Goal: Task Accomplishment & Management: Complete application form

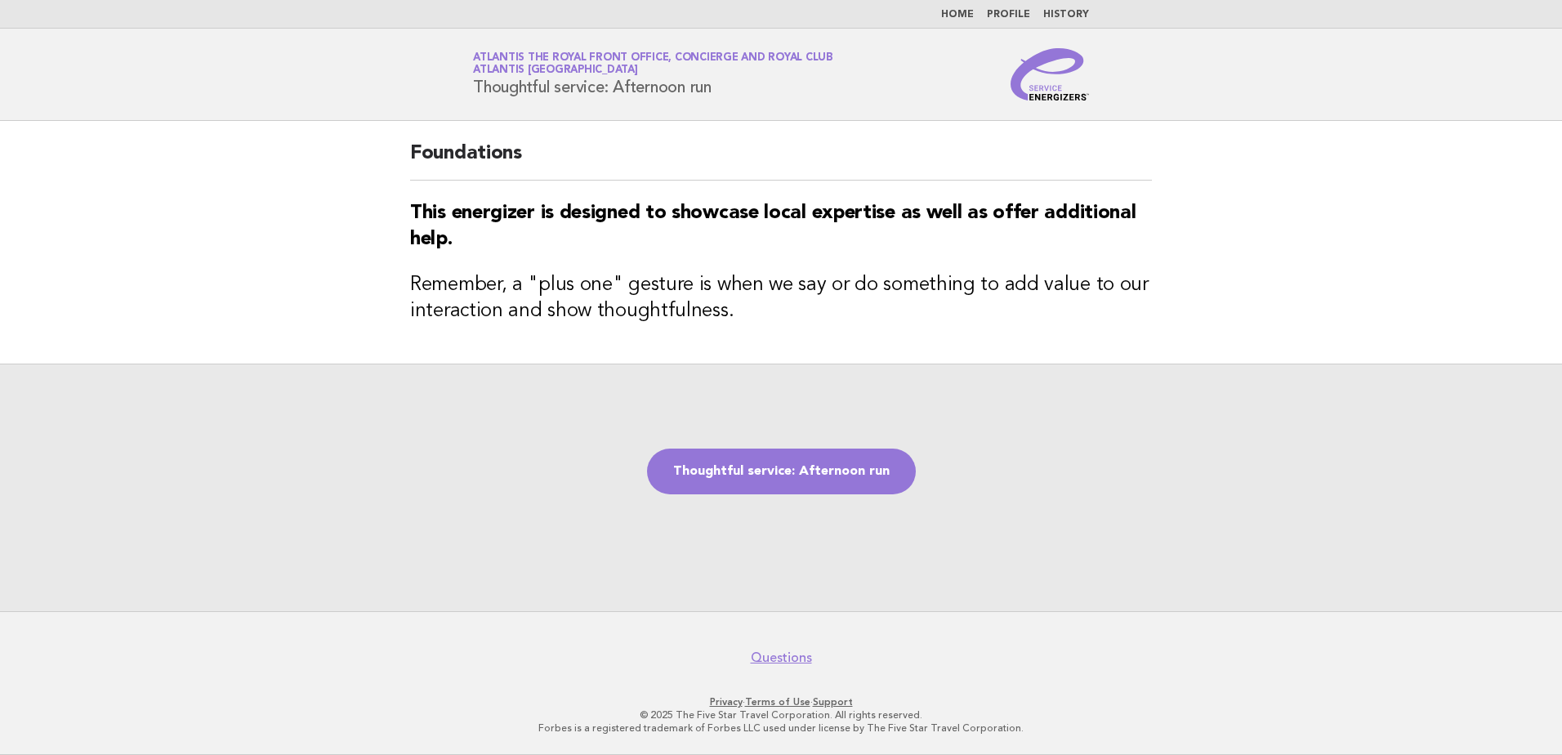
click at [413, 378] on div "Thoughtful service: Afternoon run" at bounding box center [781, 486] width 1562 height 247
click at [784, 488] on link "Thoughtful service: Afternoon run" at bounding box center [781, 471] width 269 height 46
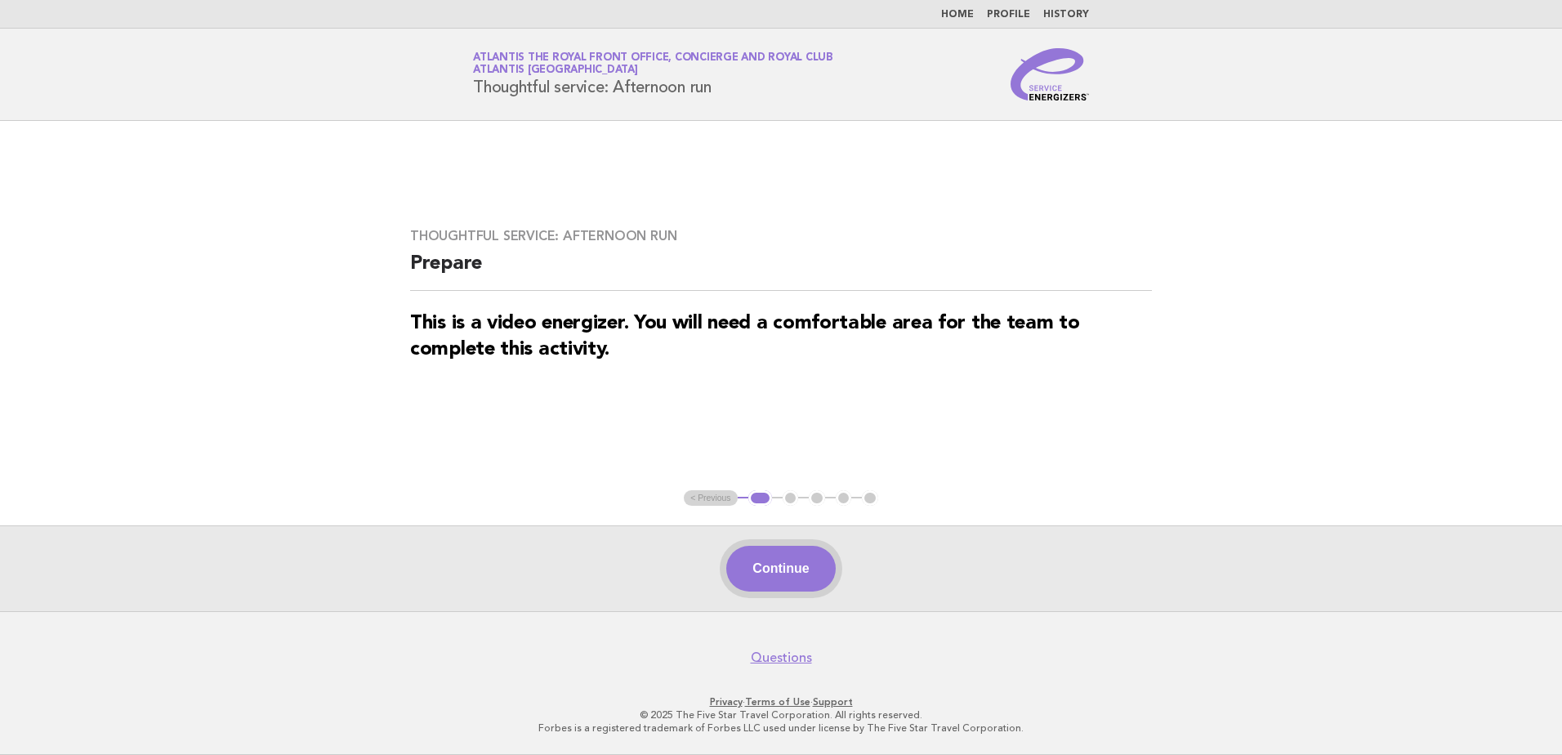
click at [769, 564] on button "Continue" at bounding box center [780, 569] width 109 height 46
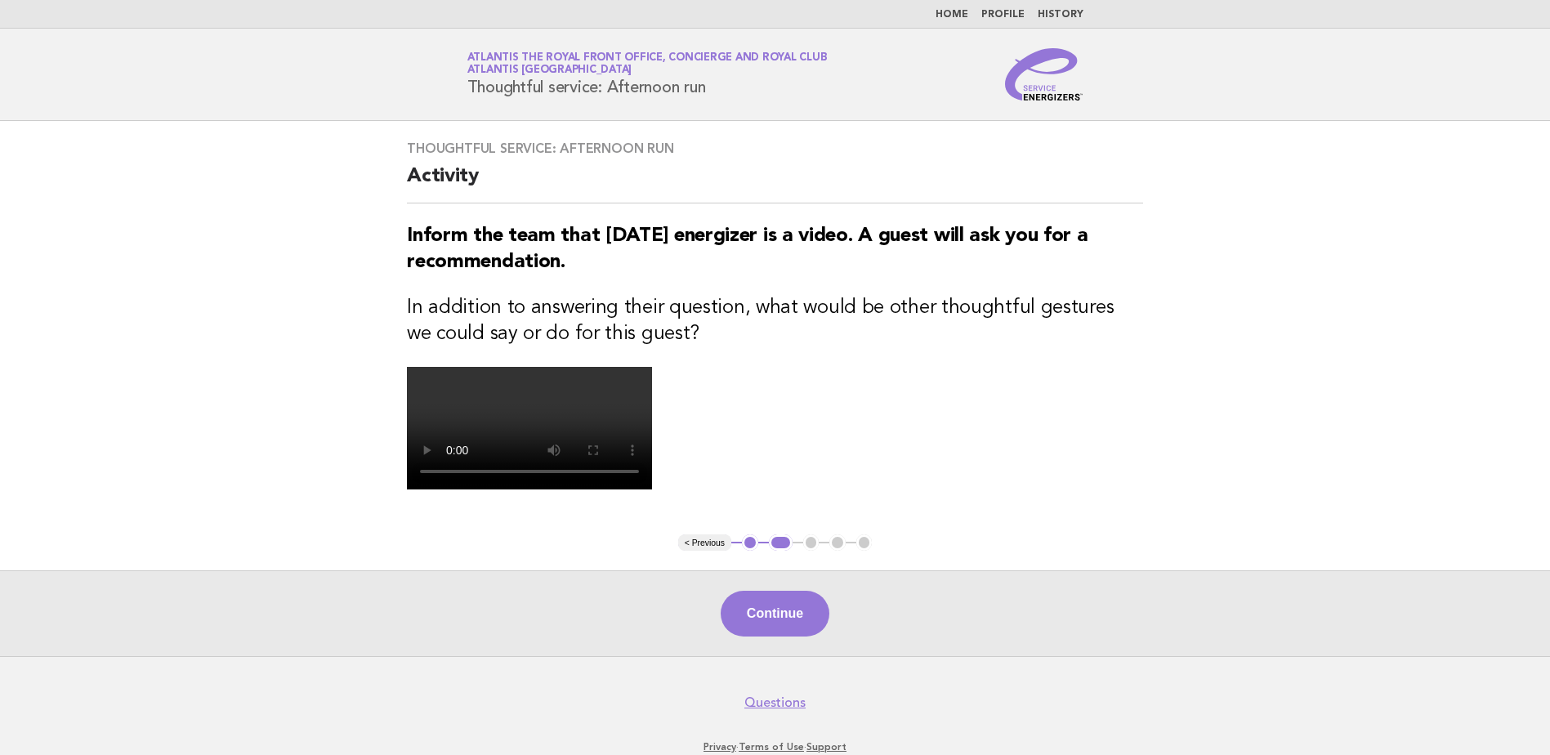
drag, startPoint x: 230, startPoint y: 450, endPoint x: 396, endPoint y: 418, distance: 169.6
click at [234, 451] on main "Thoughtful service: Afternoon run Activity Inform the team that today's energiz…" at bounding box center [775, 388] width 1550 height 535
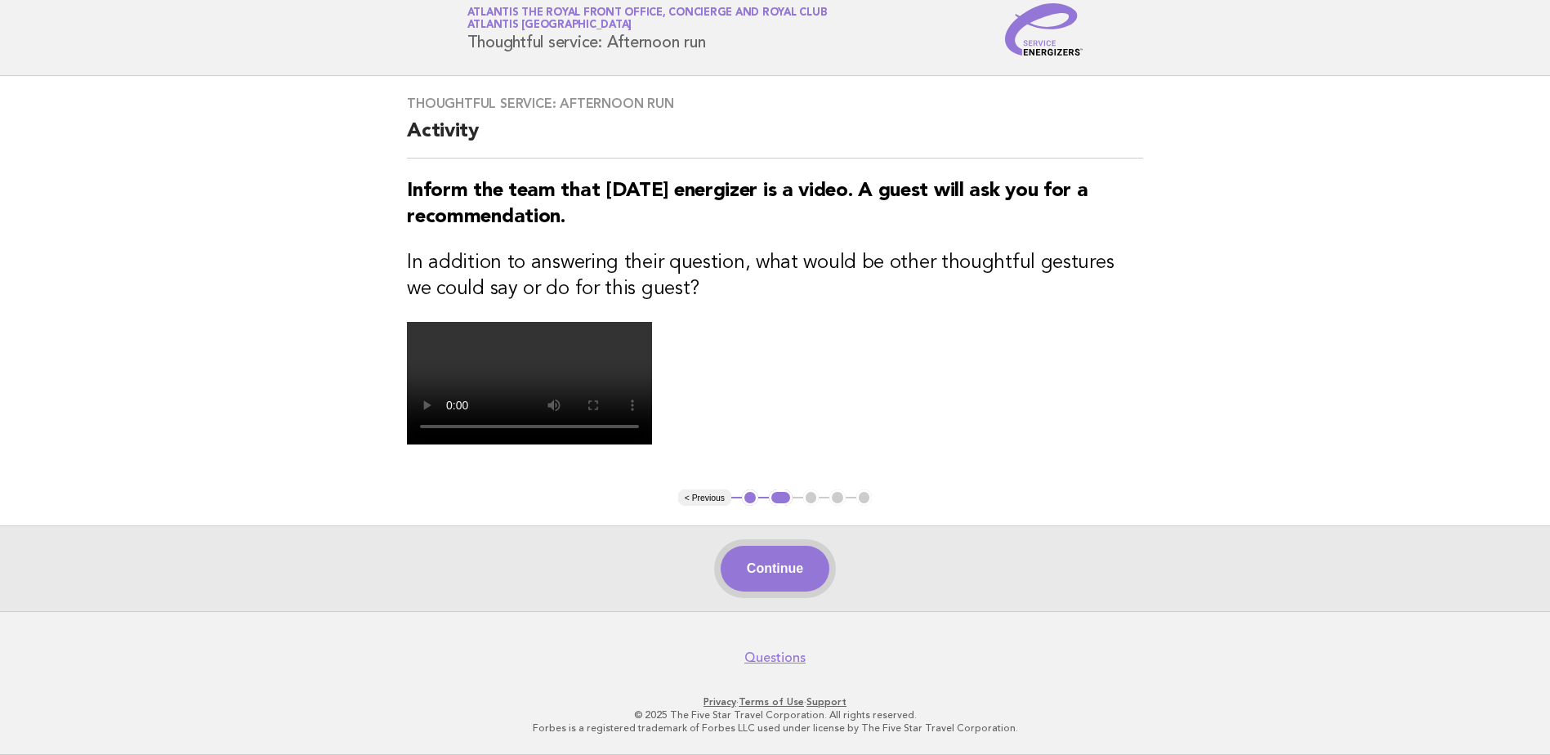
click at [796, 573] on button "Continue" at bounding box center [774, 569] width 109 height 46
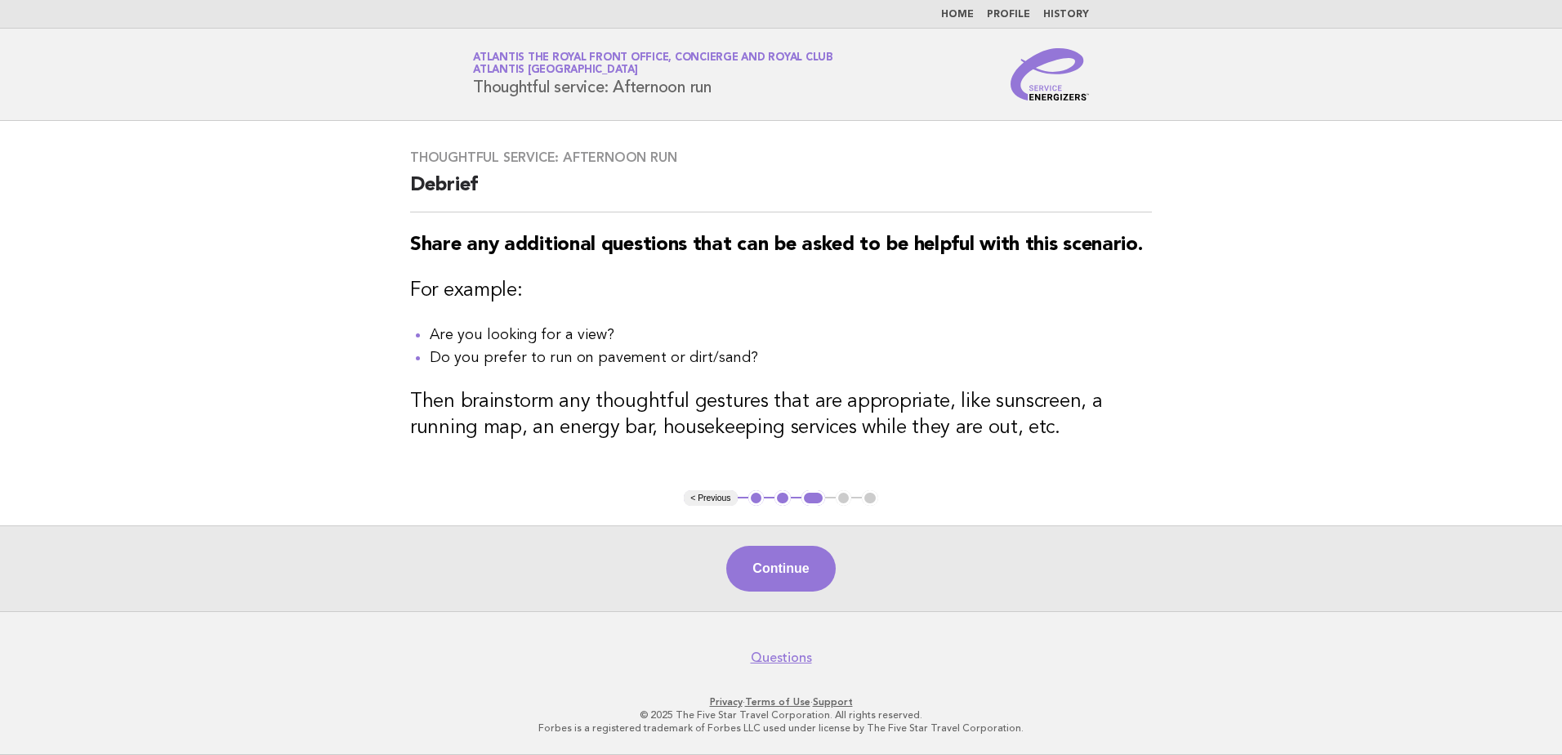
click at [361, 407] on main "Thoughtful service: Afternoon run Debrief Share any additional questions that c…" at bounding box center [781, 366] width 1562 height 490
click at [792, 589] on button "Continue" at bounding box center [780, 569] width 109 height 46
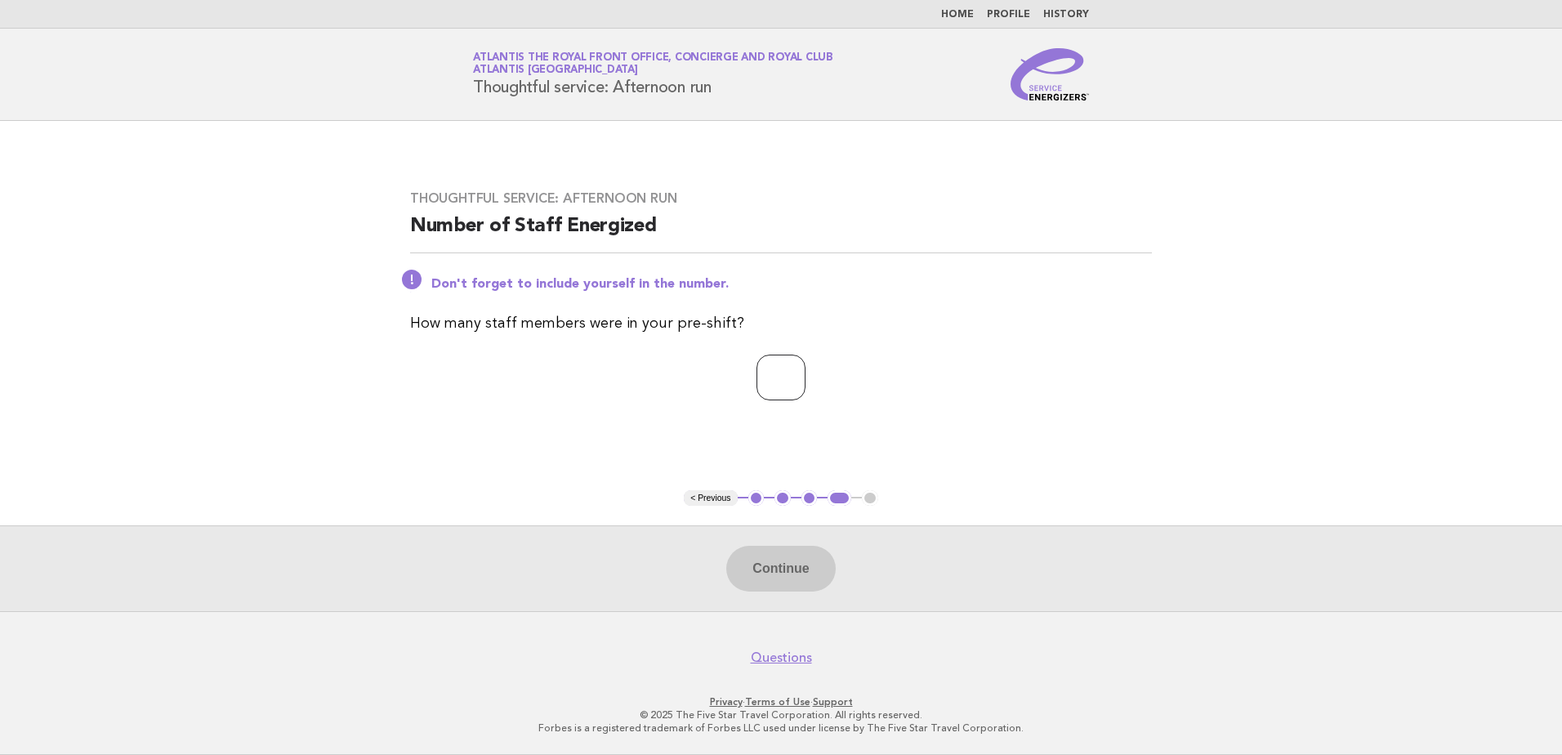
click at [771, 356] on input "number" at bounding box center [780, 377] width 49 height 46
type input "*"
click at [753, 600] on div "Continue" at bounding box center [781, 568] width 1562 height 86
click at [751, 566] on button "Continue" at bounding box center [780, 569] width 109 height 46
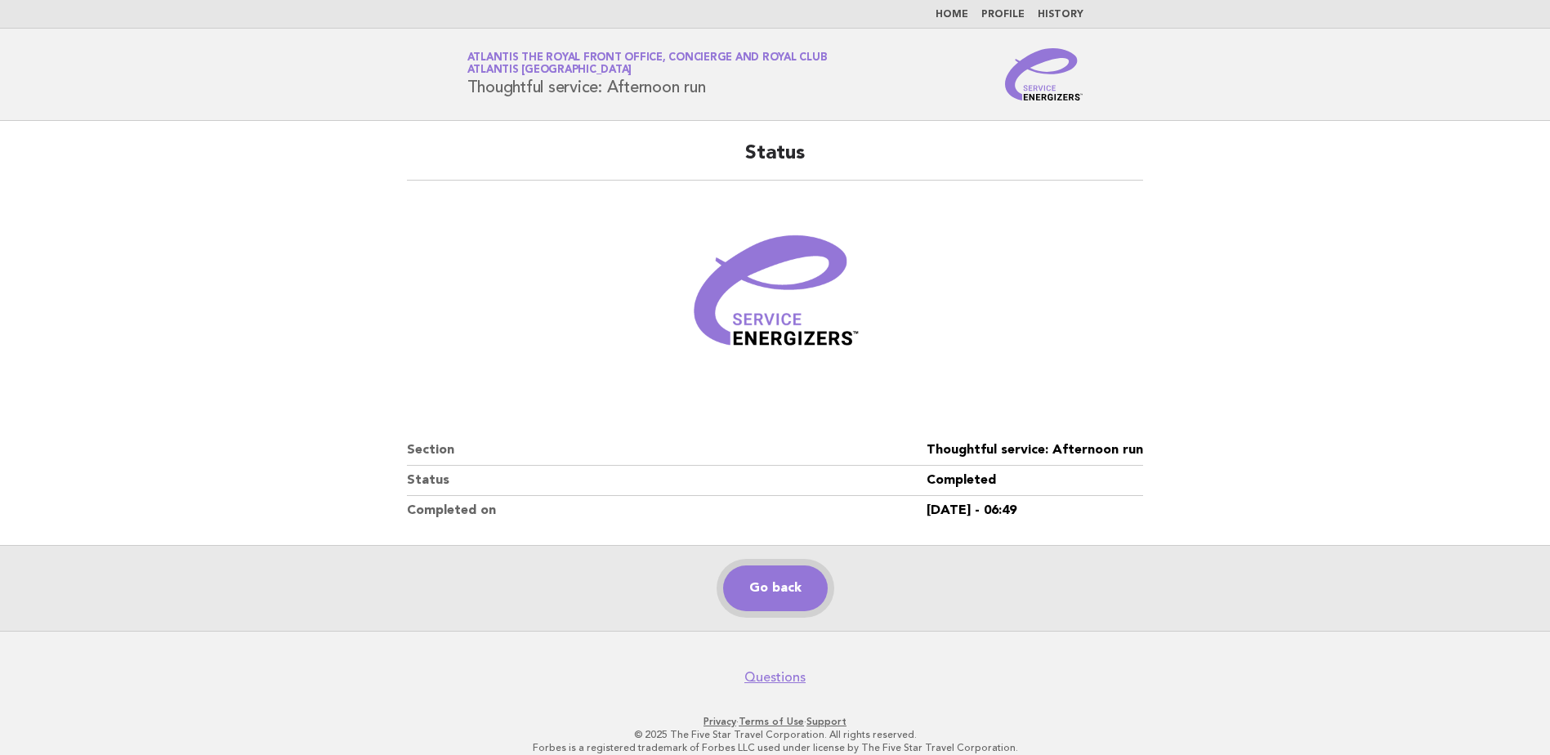
click at [775, 600] on link "Go back" at bounding box center [775, 588] width 105 height 46
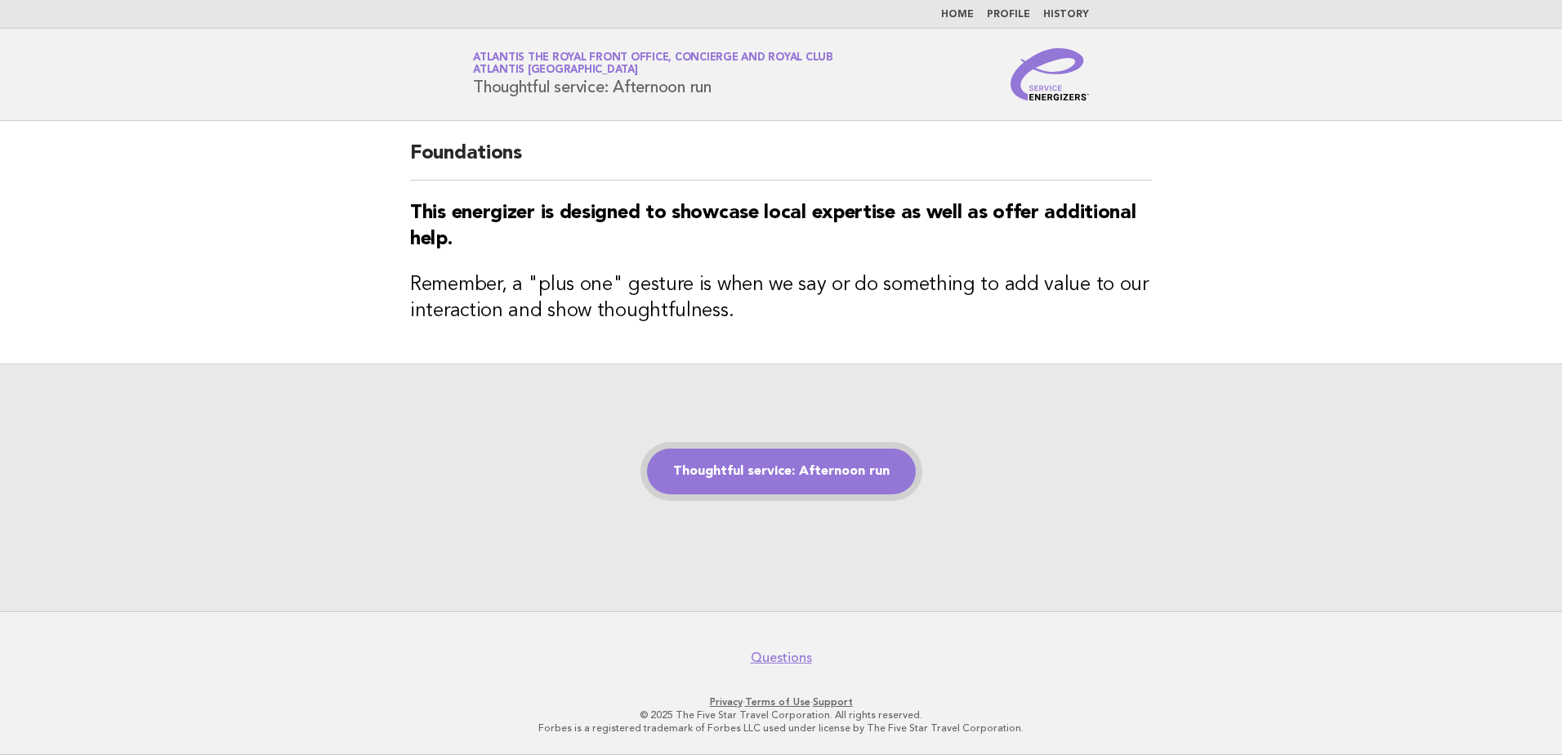
click at [686, 486] on link "Thoughtful service: Afternoon run" at bounding box center [781, 471] width 269 height 46
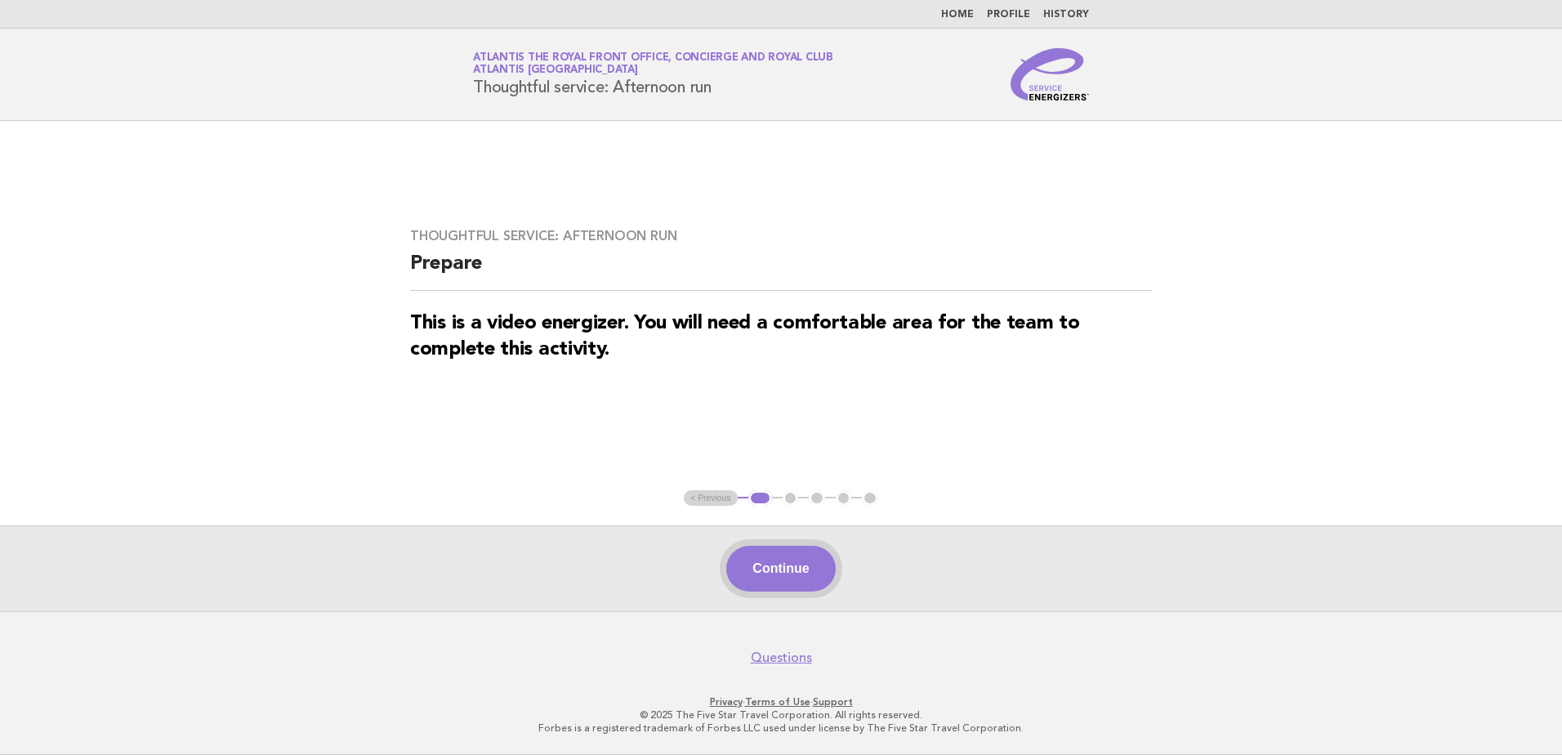
click at [798, 586] on button "Continue" at bounding box center [780, 569] width 109 height 46
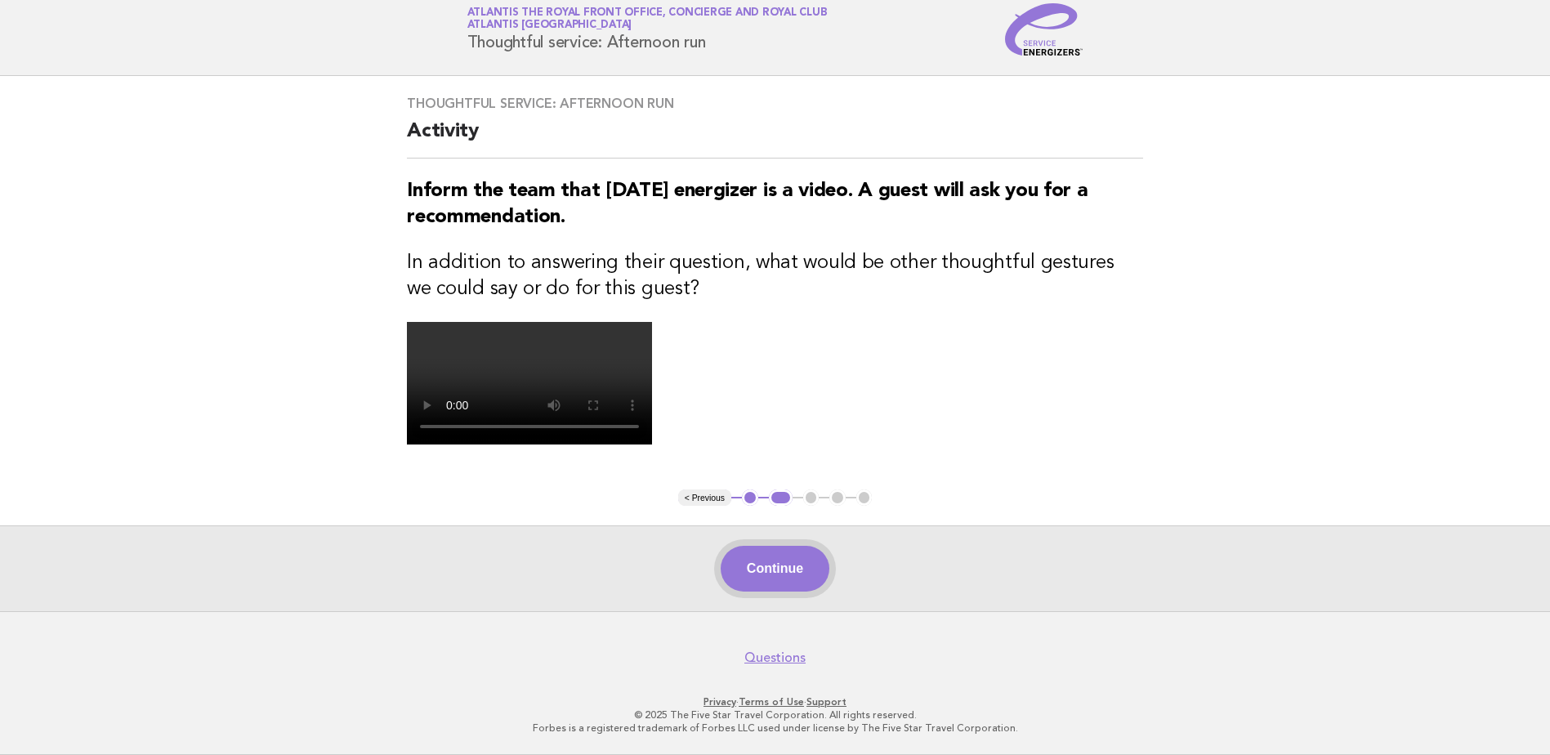
click at [778, 564] on button "Continue" at bounding box center [774, 569] width 109 height 46
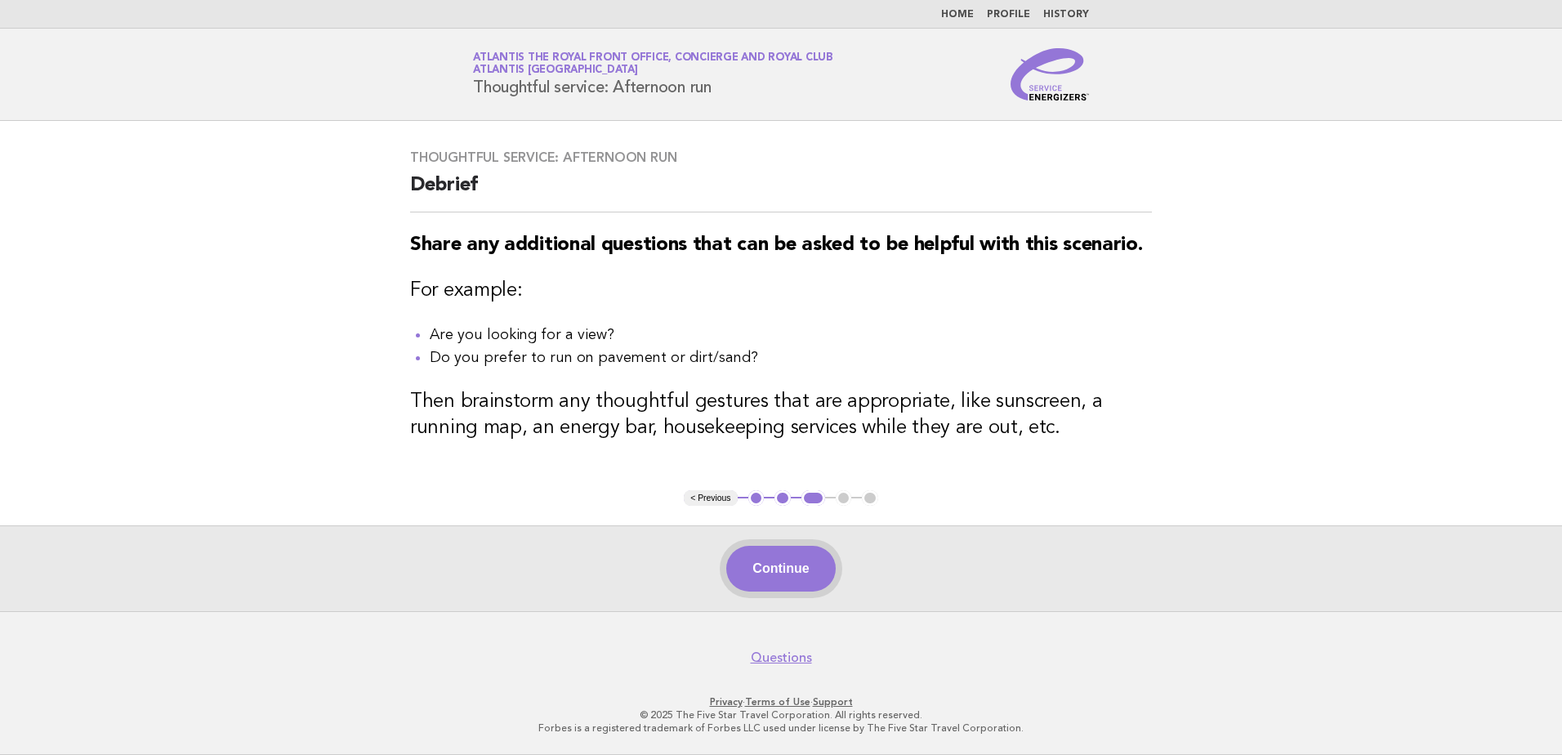
click at [799, 573] on button "Continue" at bounding box center [780, 569] width 109 height 46
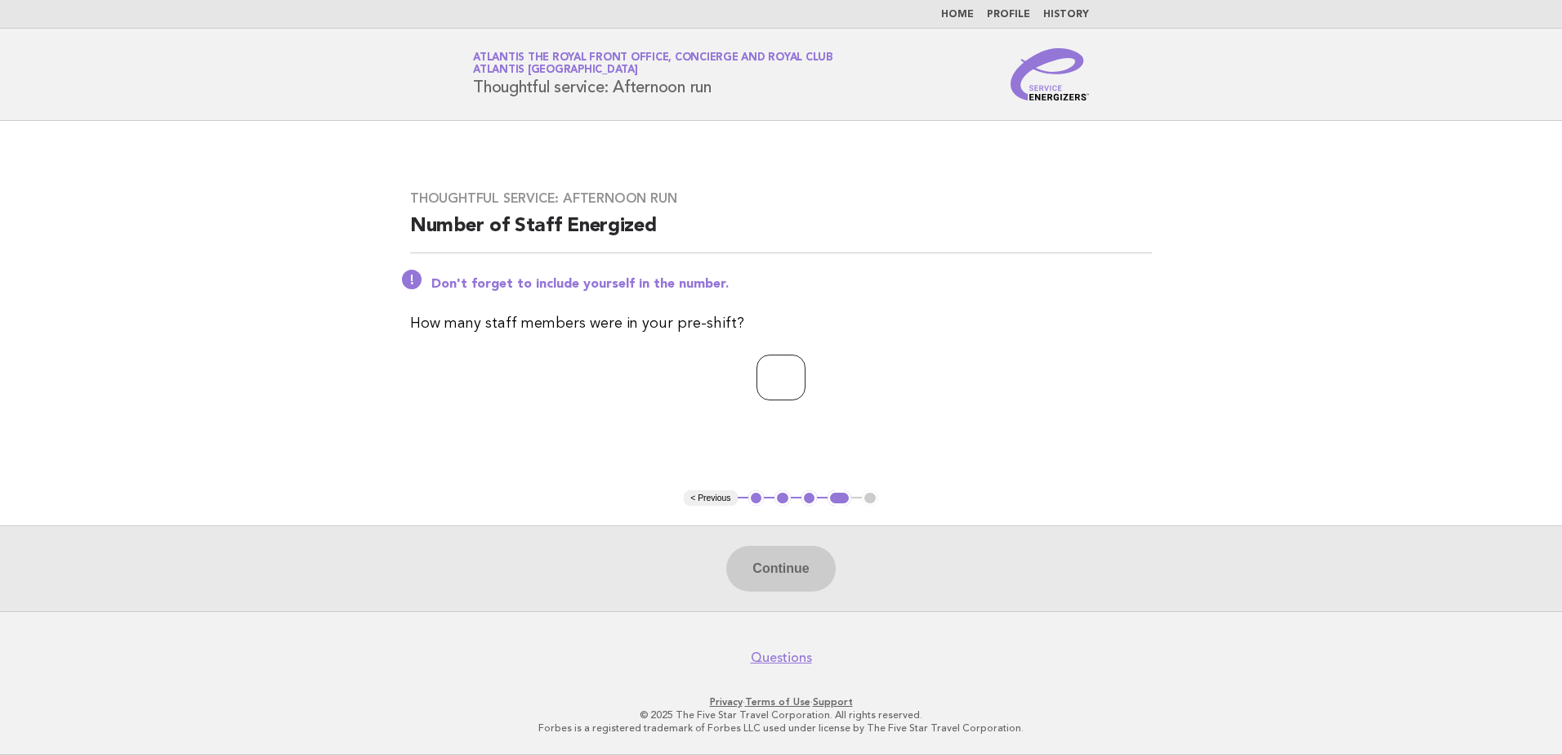
click at [783, 382] on input "number" at bounding box center [780, 377] width 49 height 46
type input "*"
click at [806, 570] on button "Continue" at bounding box center [780, 569] width 109 height 46
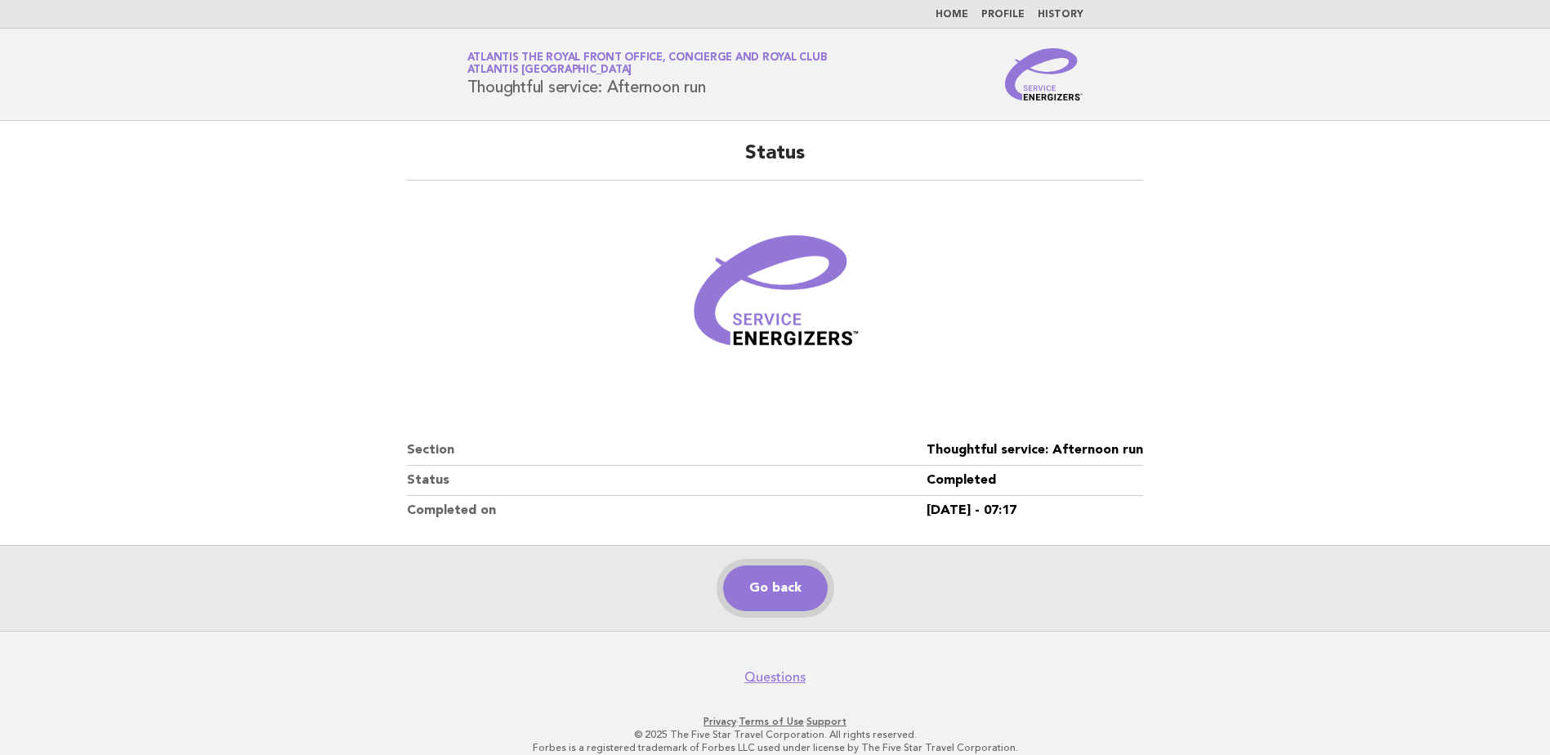
click at [756, 597] on link "Go back" at bounding box center [775, 588] width 105 height 46
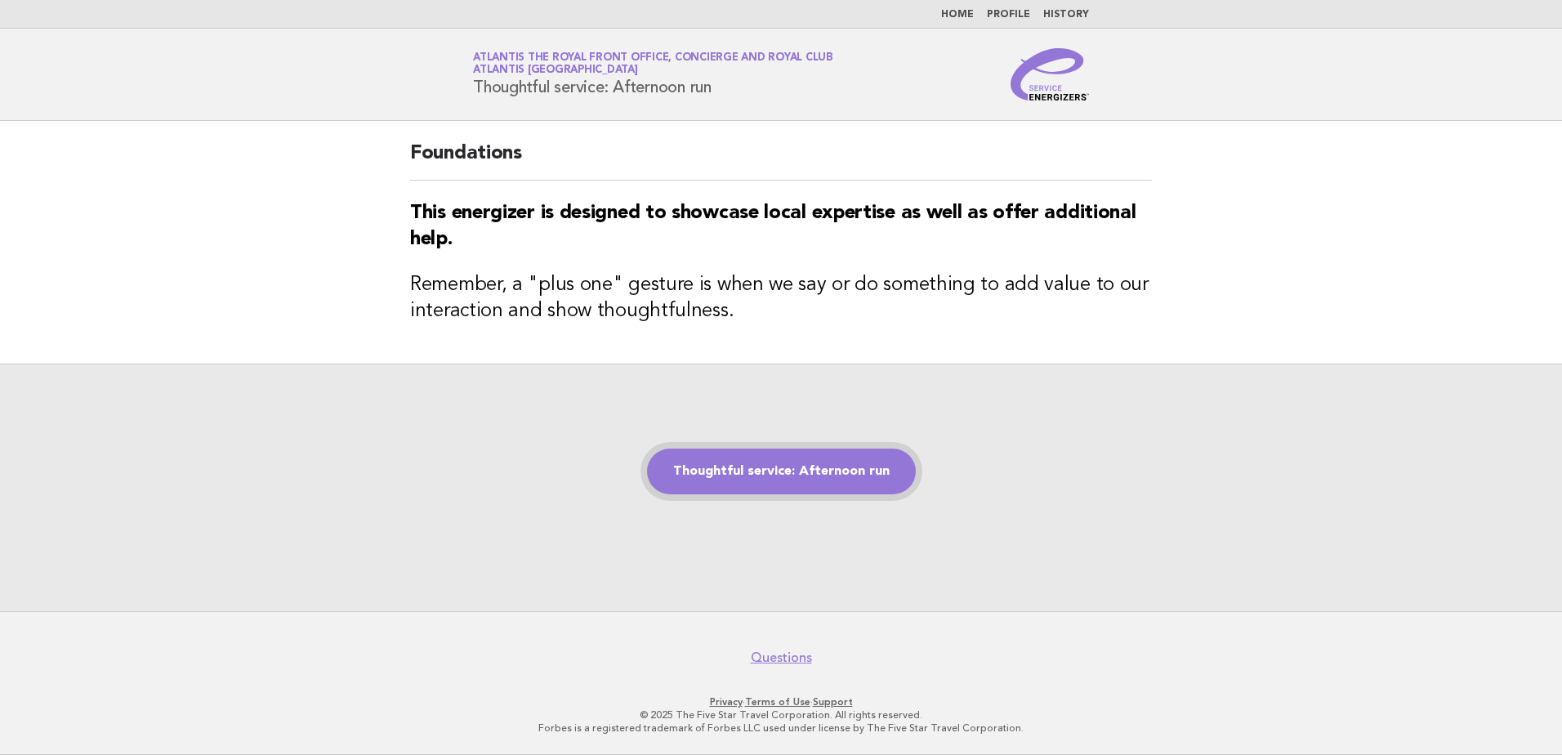
click at [823, 459] on link "Thoughtful service: Afternoon run" at bounding box center [781, 471] width 269 height 46
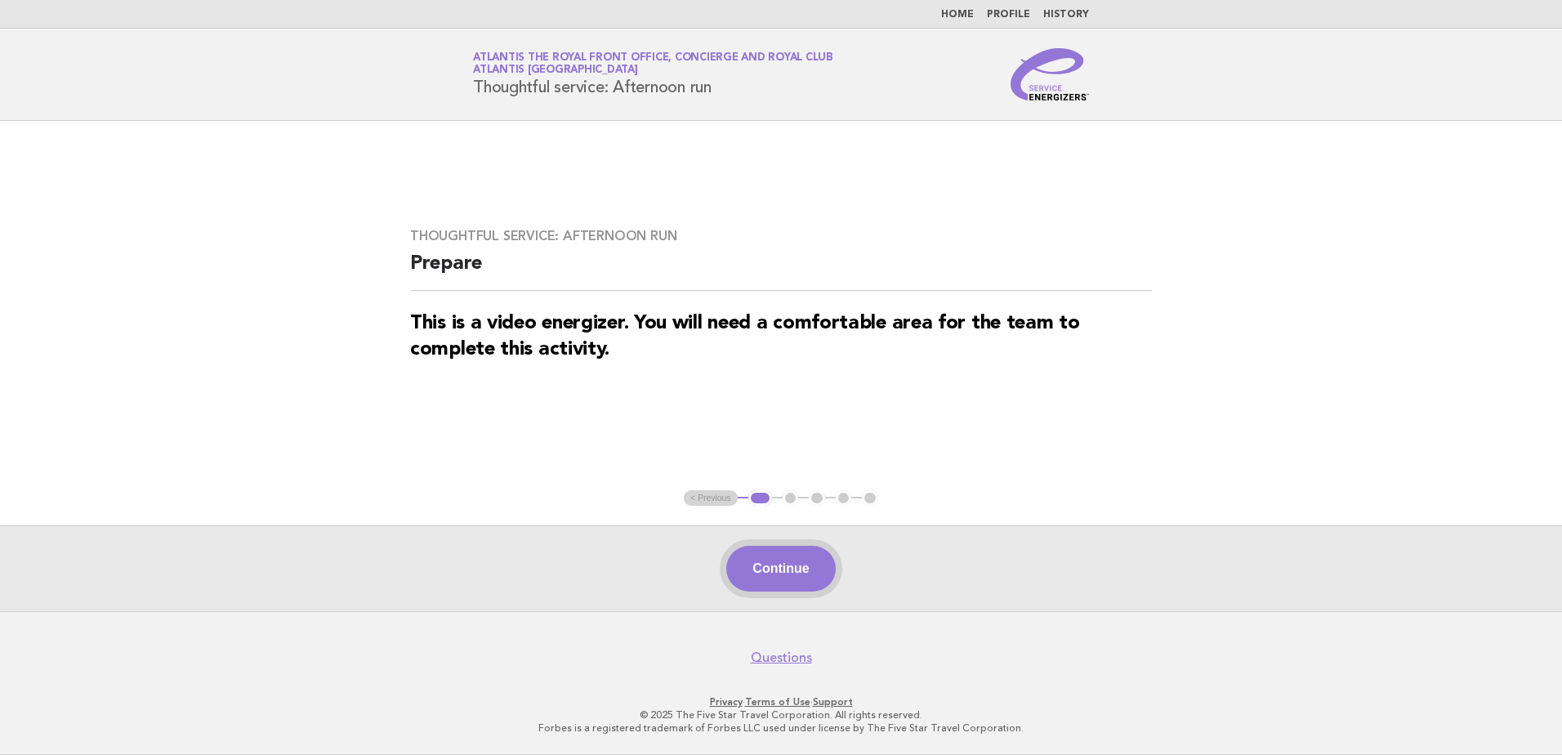
click at [820, 556] on button "Continue" at bounding box center [780, 569] width 109 height 46
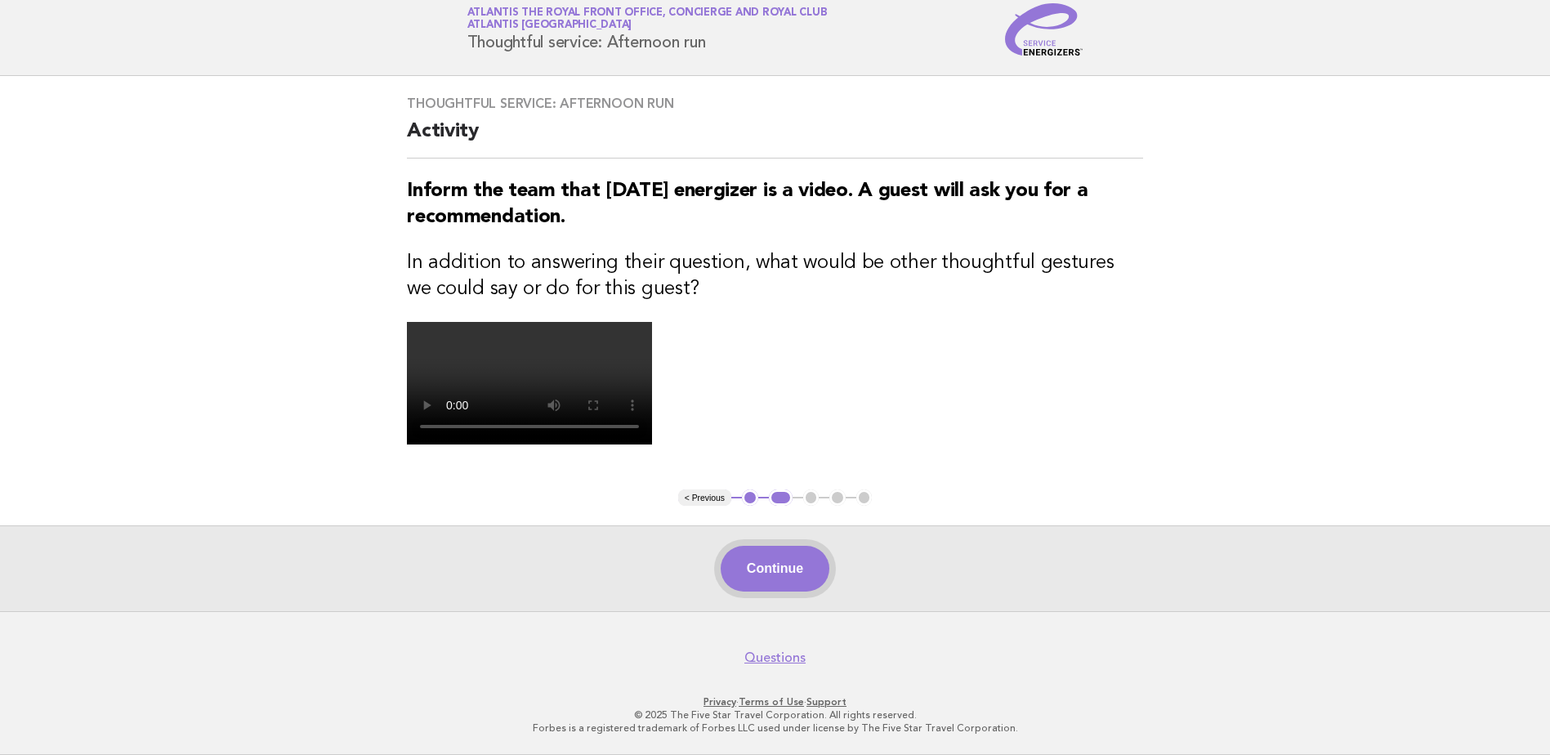
click at [788, 575] on button "Continue" at bounding box center [774, 569] width 109 height 46
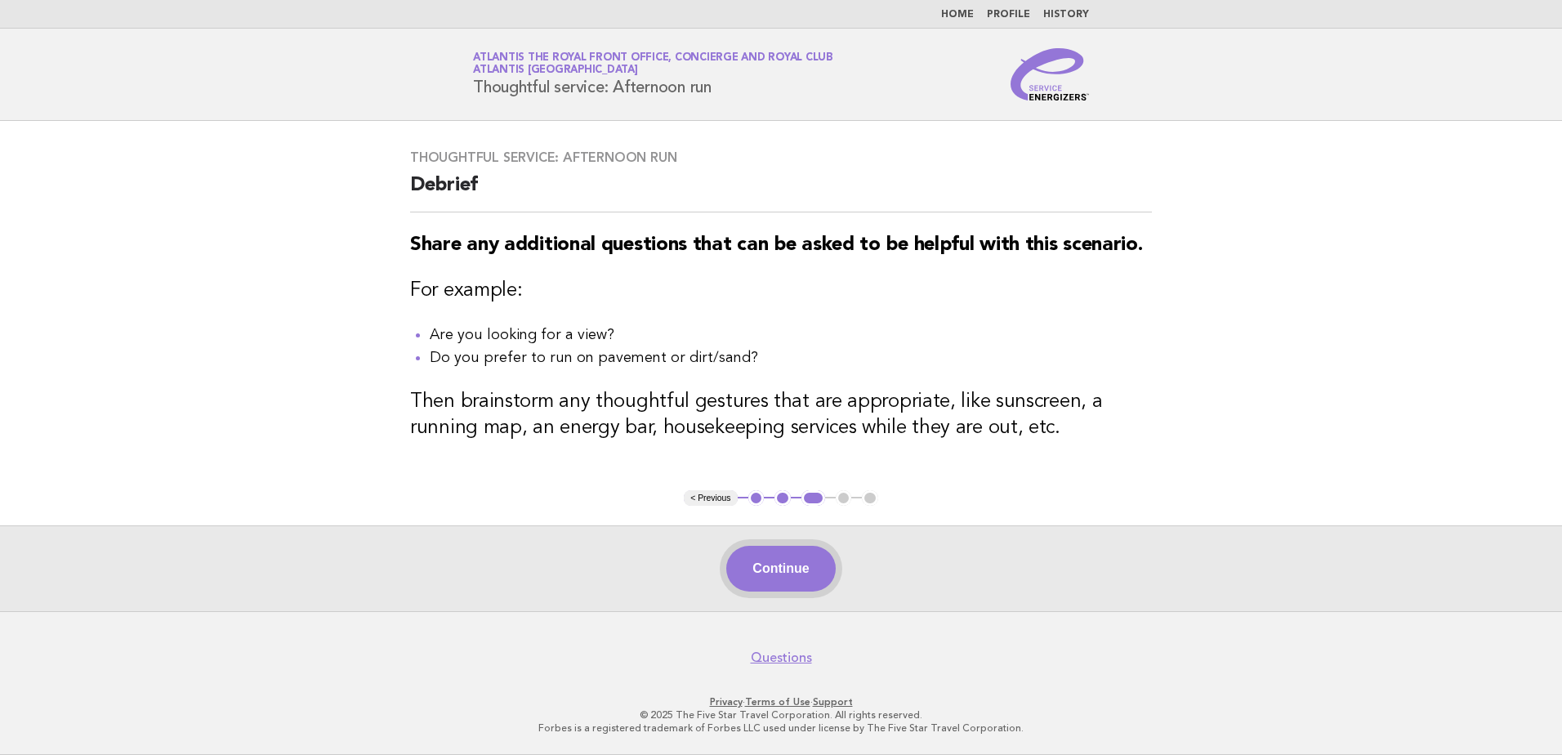
click at [805, 574] on button "Continue" at bounding box center [780, 569] width 109 height 46
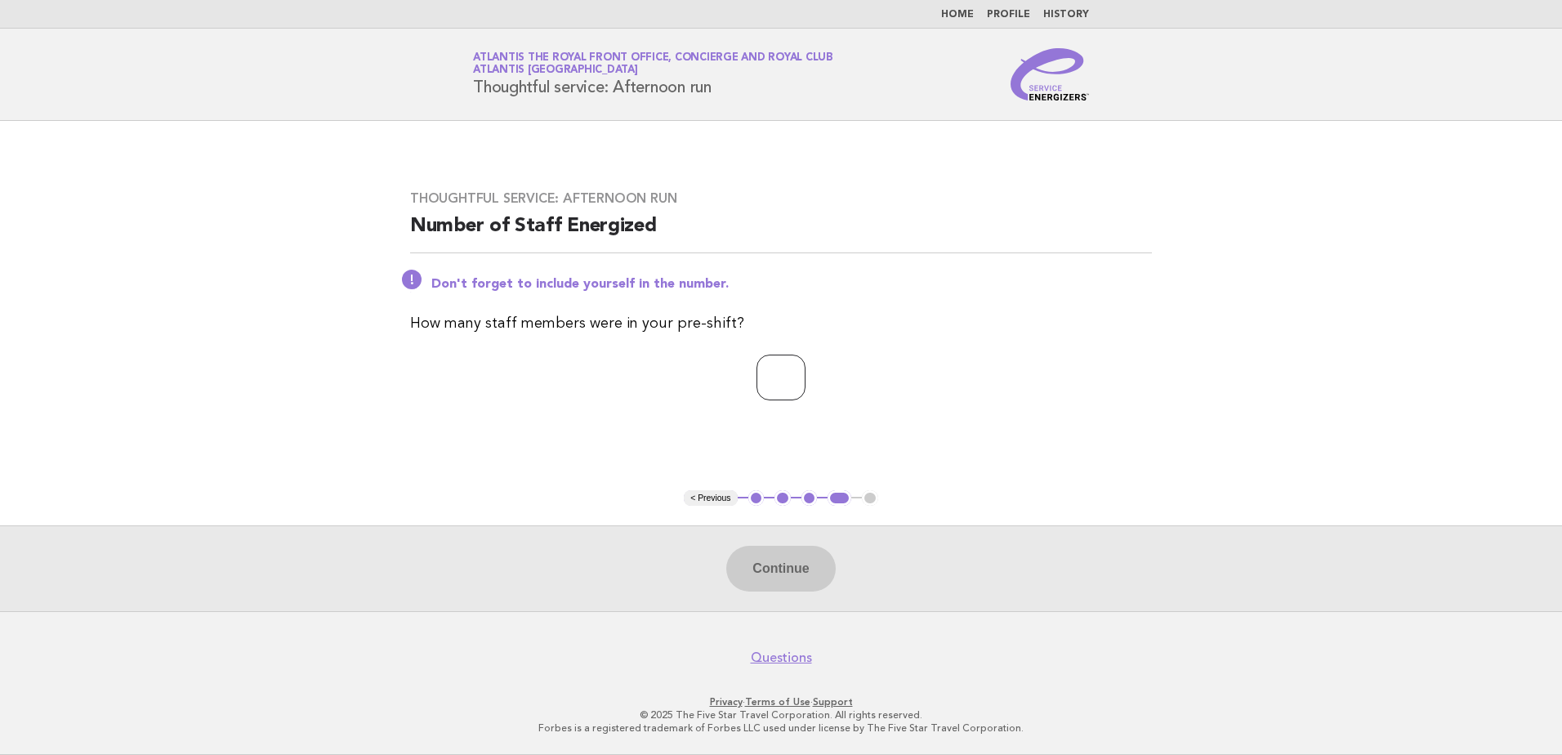
click at [800, 374] on input "number" at bounding box center [780, 377] width 49 height 46
type input "*"
click at [764, 564] on button "Continue" at bounding box center [780, 569] width 109 height 46
